Goal: Contribute content: Contribute content

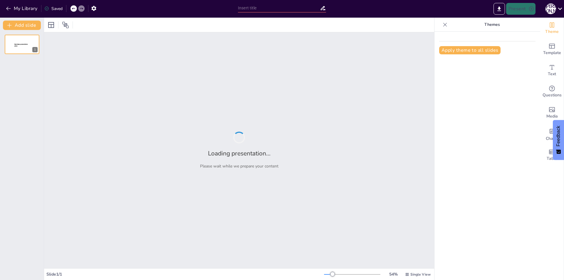
type input "Роль писемності в культурному розвитку [GEOGRAPHIC_DATA]"
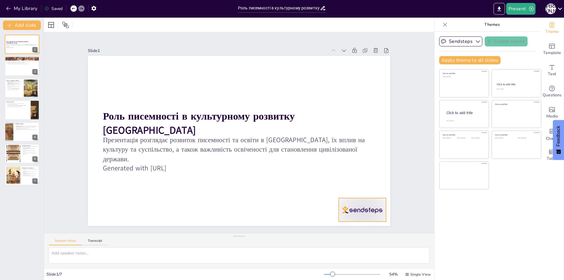
click at [360, 217] on div at bounding box center [343, 233] width 51 height 33
click at [338, 229] on icon at bounding box center [334, 232] width 7 height 7
click at [33, 62] on icon at bounding box center [34, 62] width 4 height 4
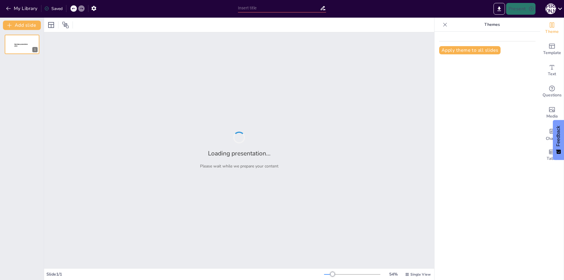
type input "Роль писемності в культурному розвитку [GEOGRAPHIC_DATA]"
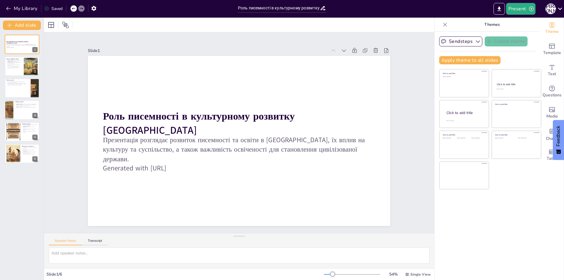
click at [75, 8] on icon at bounding box center [74, 9] width 4 height 4
click at [75, 9] on icon at bounding box center [73, 8] width 3 height 1
click at [15, 69] on div at bounding box center [21, 66] width 35 height 20
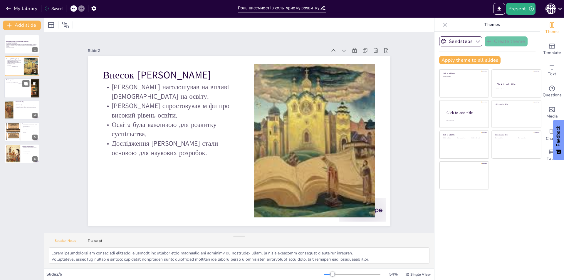
click at [15, 89] on div at bounding box center [21, 88] width 35 height 20
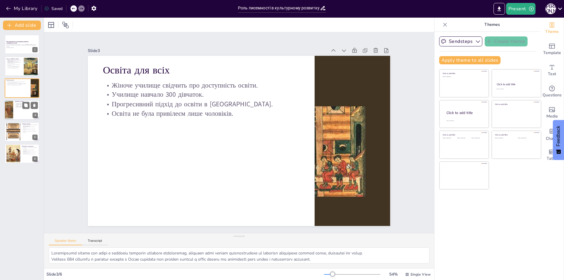
click at [17, 111] on div at bounding box center [21, 110] width 35 height 20
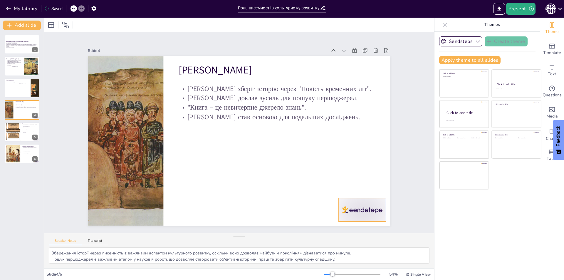
click at [363, 210] on div at bounding box center [353, 222] width 49 height 28
click at [356, 208] on icon at bounding box center [353, 211] width 6 height 7
click at [18, 90] on div at bounding box center [21, 88] width 35 height 20
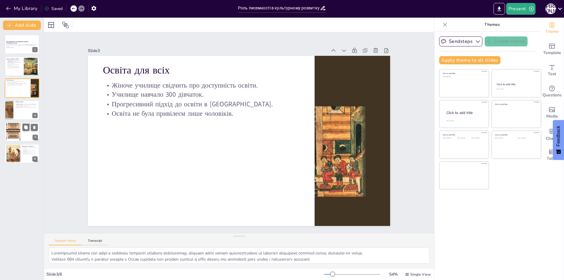
click at [15, 132] on div at bounding box center [13, 132] width 36 height 18
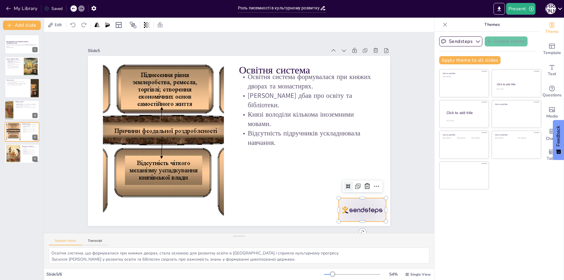
click at [347, 233] on div at bounding box center [320, 253] width 53 height 41
click at [362, 195] on icon at bounding box center [361, 199] width 8 height 8
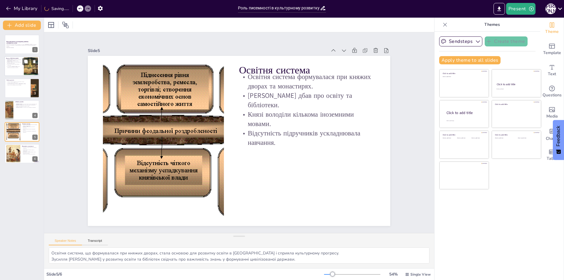
click at [11, 69] on div at bounding box center [21, 66] width 35 height 20
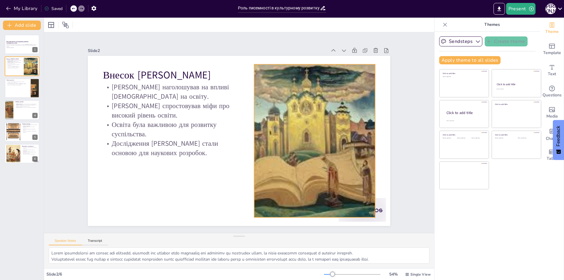
click at [374, 208] on div at bounding box center [353, 222] width 49 height 28
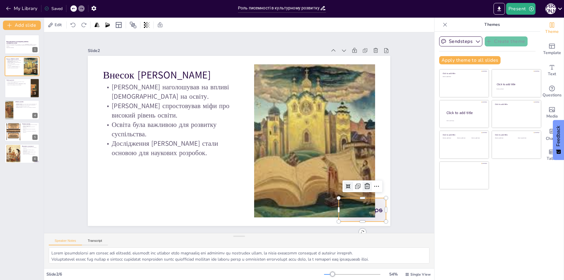
click at [290, 259] on icon at bounding box center [285, 264] width 10 height 10
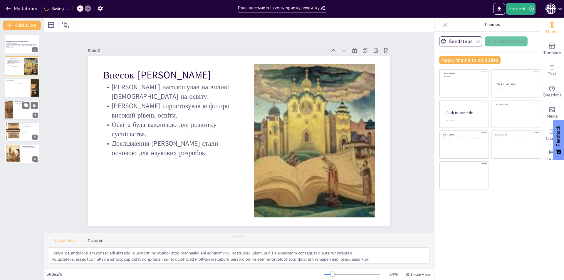
click at [14, 115] on div at bounding box center [21, 110] width 35 height 20
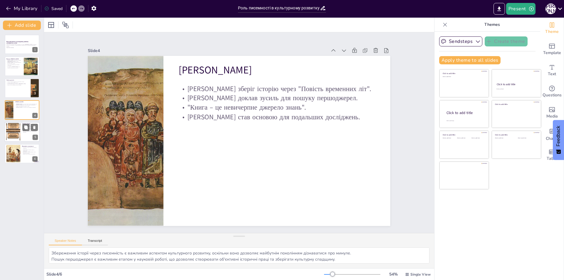
click at [15, 129] on div at bounding box center [13, 132] width 36 height 18
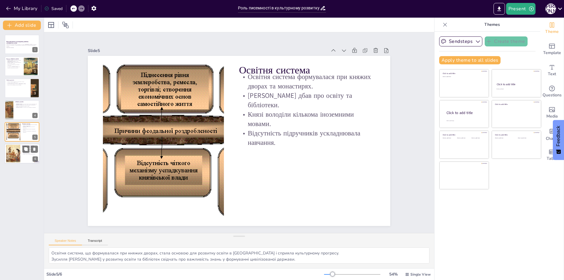
click at [15, 154] on div at bounding box center [13, 154] width 24 height 18
type textarea "Розвиток літератури став можливим завдяки писемності, що дозволило зберігати та…"
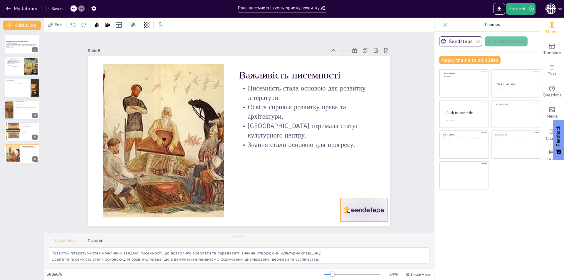
click at [290, 252] on div at bounding box center [265, 277] width 49 height 51
click at [350, 219] on icon at bounding box center [345, 223] width 9 height 9
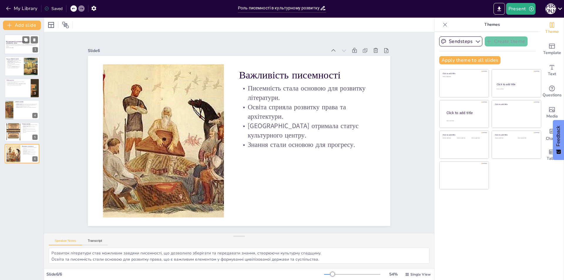
click at [14, 50] on div at bounding box center [21, 44] width 35 height 20
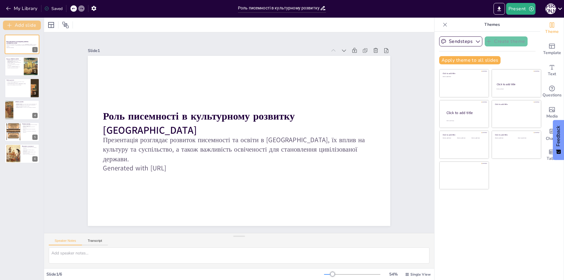
click at [22, 26] on button "Add slide" at bounding box center [22, 25] width 38 height 9
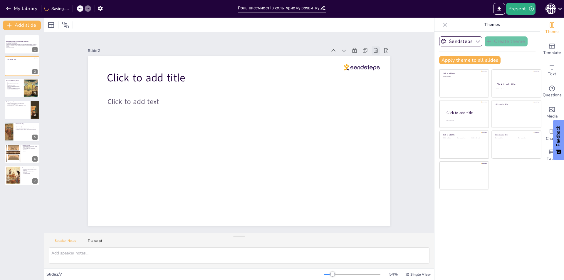
click at [392, 141] on div at bounding box center [397, 146] width 11 height 11
type textarea "Lorem ipsumdolorsi am consec adi elitsedd, eiusmodt inc utlabor etdo magnaaliq …"
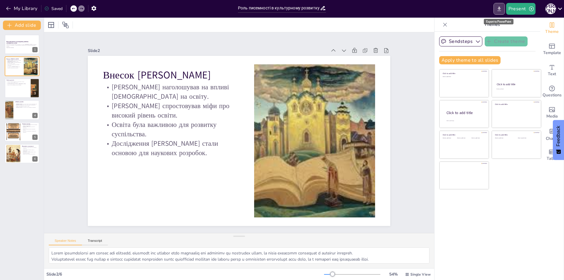
click at [501, 13] on button "Export to PowerPoint" at bounding box center [498, 9] width 11 height 12
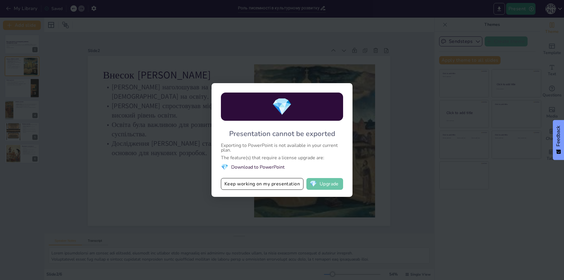
click at [327, 186] on button "💎 Upgrade" at bounding box center [324, 184] width 37 height 12
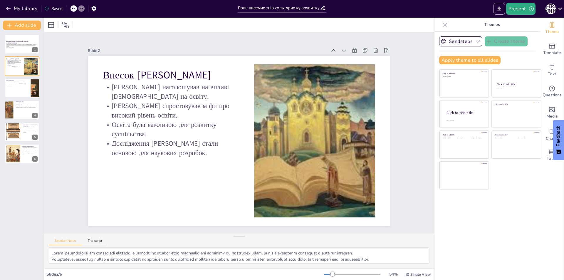
click at [496, 10] on button "Export to PowerPoint" at bounding box center [498, 9] width 11 height 12
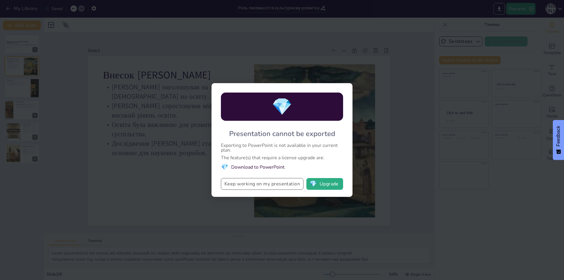
click at [293, 187] on button "Keep working on my presentation" at bounding box center [262, 184] width 82 height 12
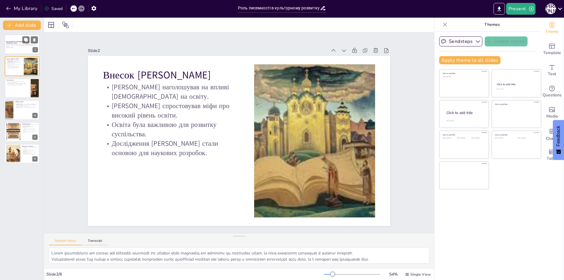
click at [19, 48] on div "Презентація розглядає розвиток писемності та освіти в [GEOGRAPHIC_DATA], їх впл…" at bounding box center [22, 46] width 32 height 4
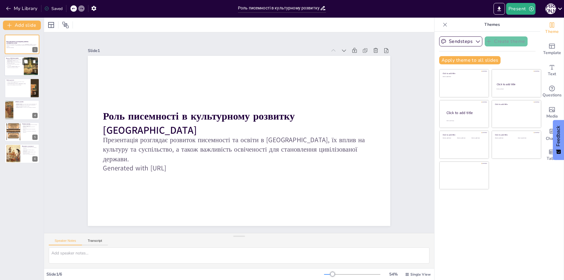
click at [23, 69] on div at bounding box center [21, 66] width 35 height 20
type textarea "Lorem ipsumdolorsi am consec adi elitsedd, eiusmodt inc utlabor etdo magnaaliq …"
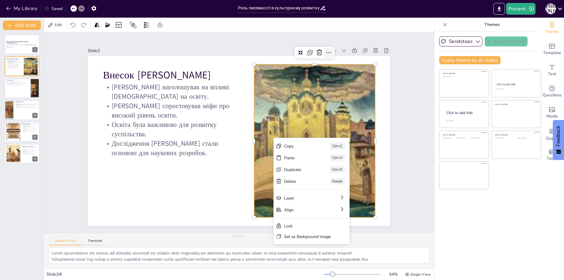
click at [334, 62] on icon at bounding box center [336, 62] width 5 height 1
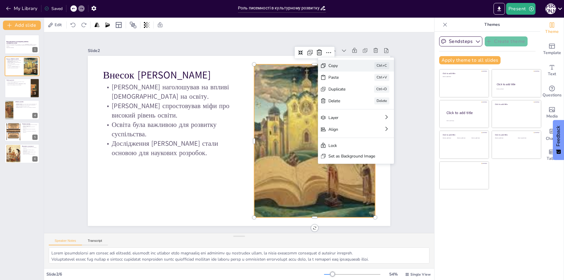
click at [376, 124] on div "Copy" at bounding box center [391, 129] width 30 height 11
